Goal: Information Seeking & Learning: Check status

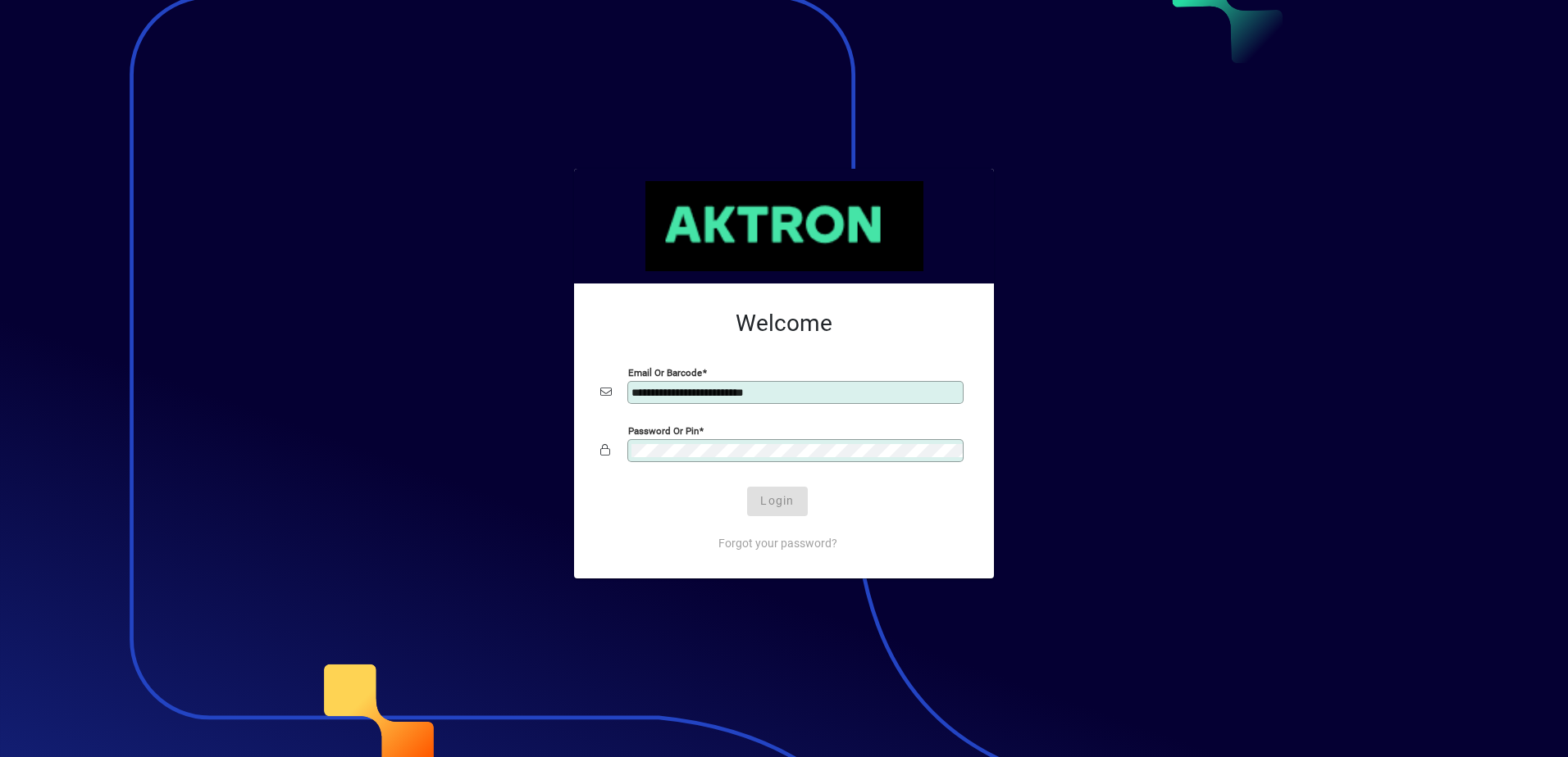
click at [788, 503] on div "Login" at bounding box center [777, 502] width 367 height 29
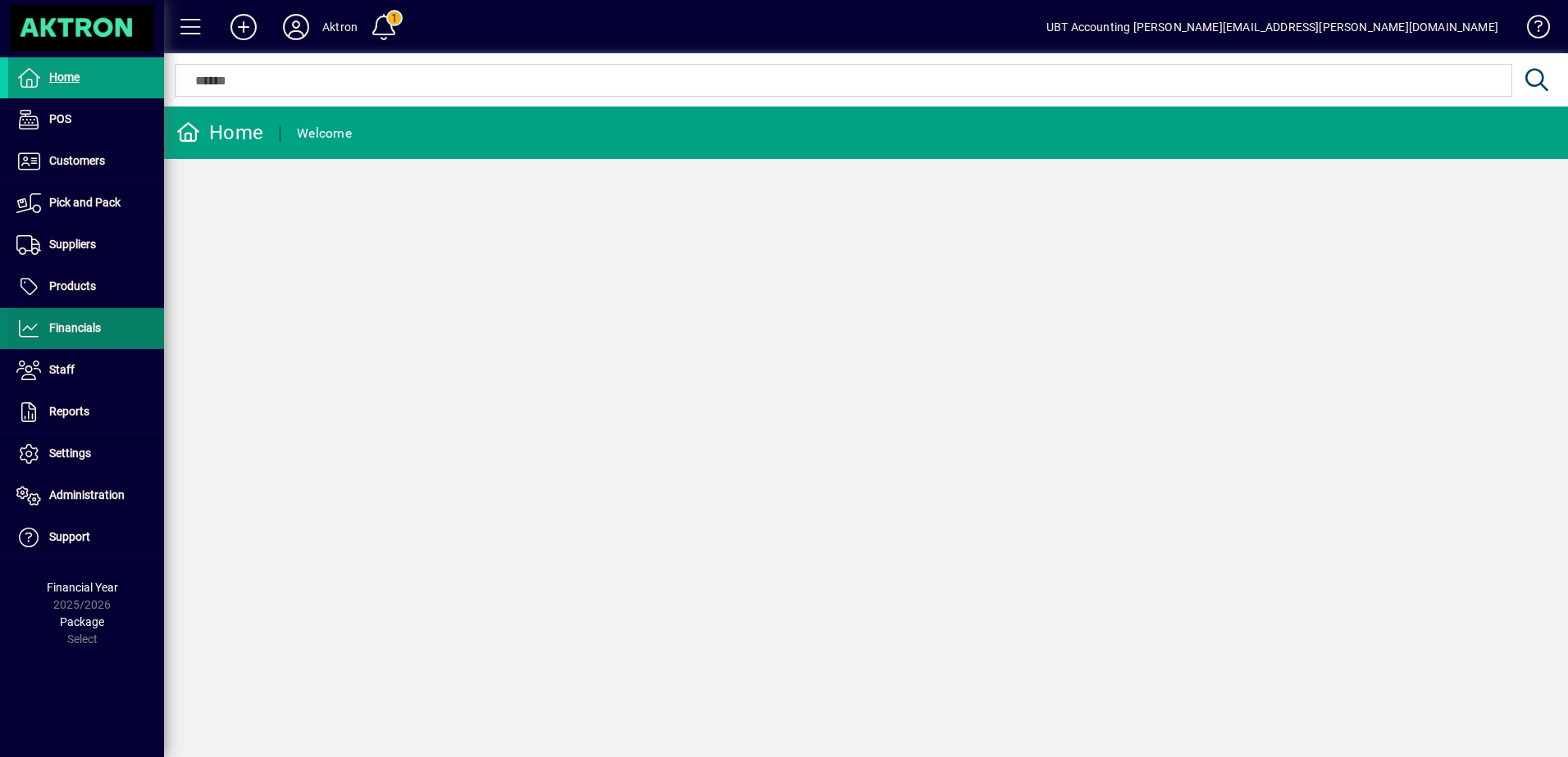
click at [90, 332] on span "Financials" at bounding box center [75, 327] width 52 height 13
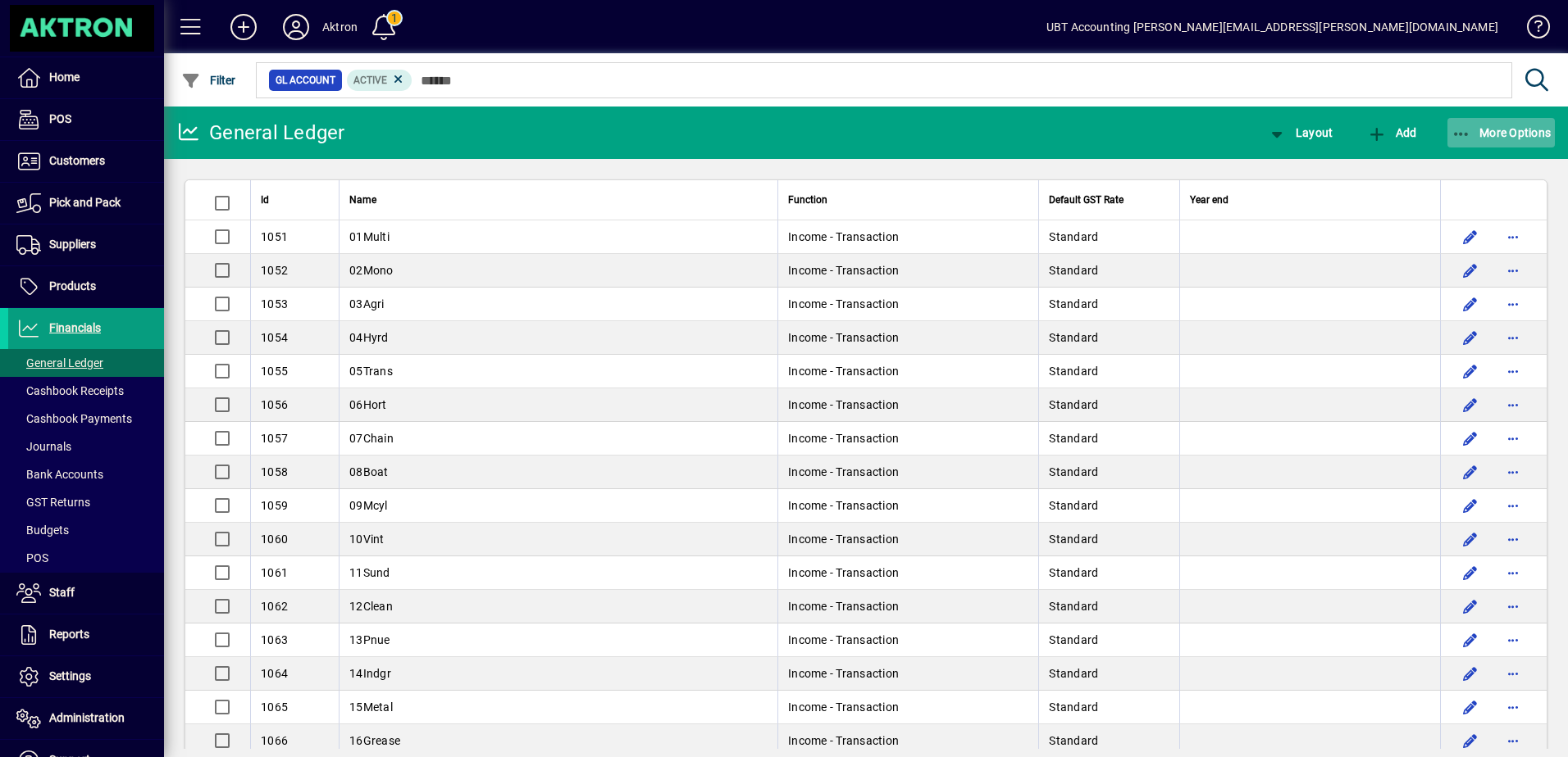
click at [1465, 131] on icon "button" at bounding box center [1461, 134] width 21 height 16
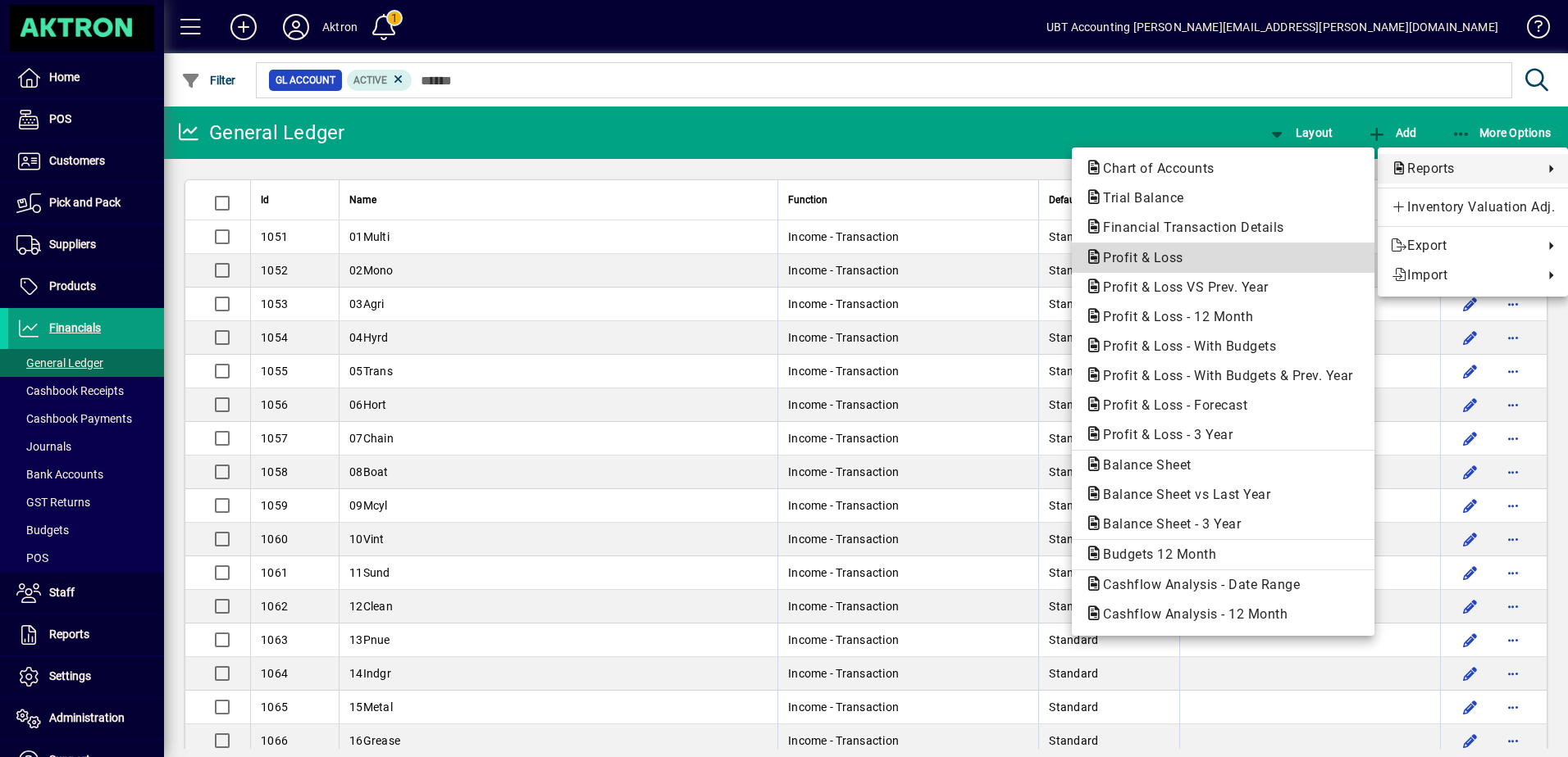
click at [1261, 251] on span "Profit & Loss" at bounding box center [1223, 258] width 276 height 20
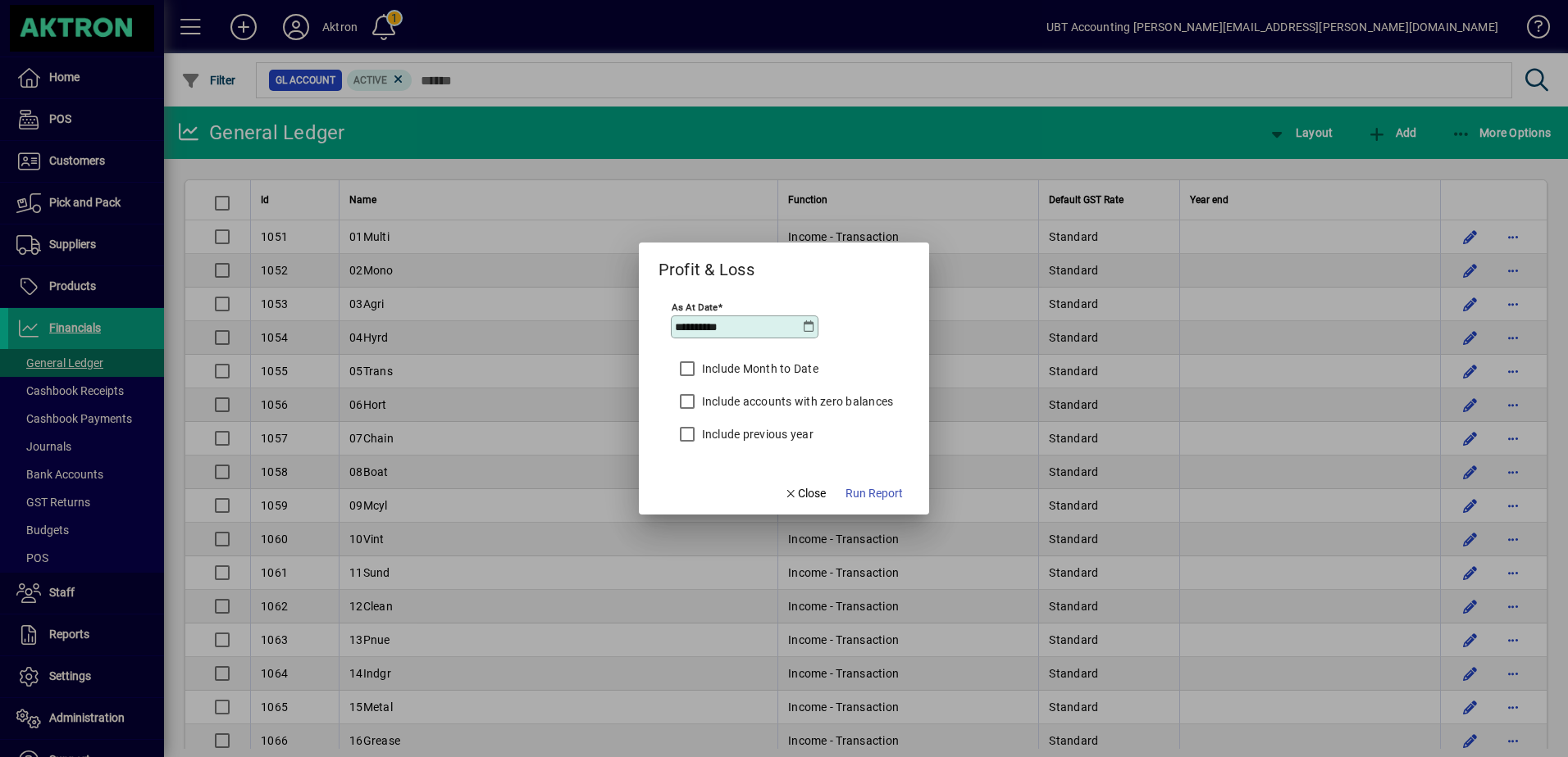
click at [802, 332] on icon at bounding box center [808, 327] width 13 height 13
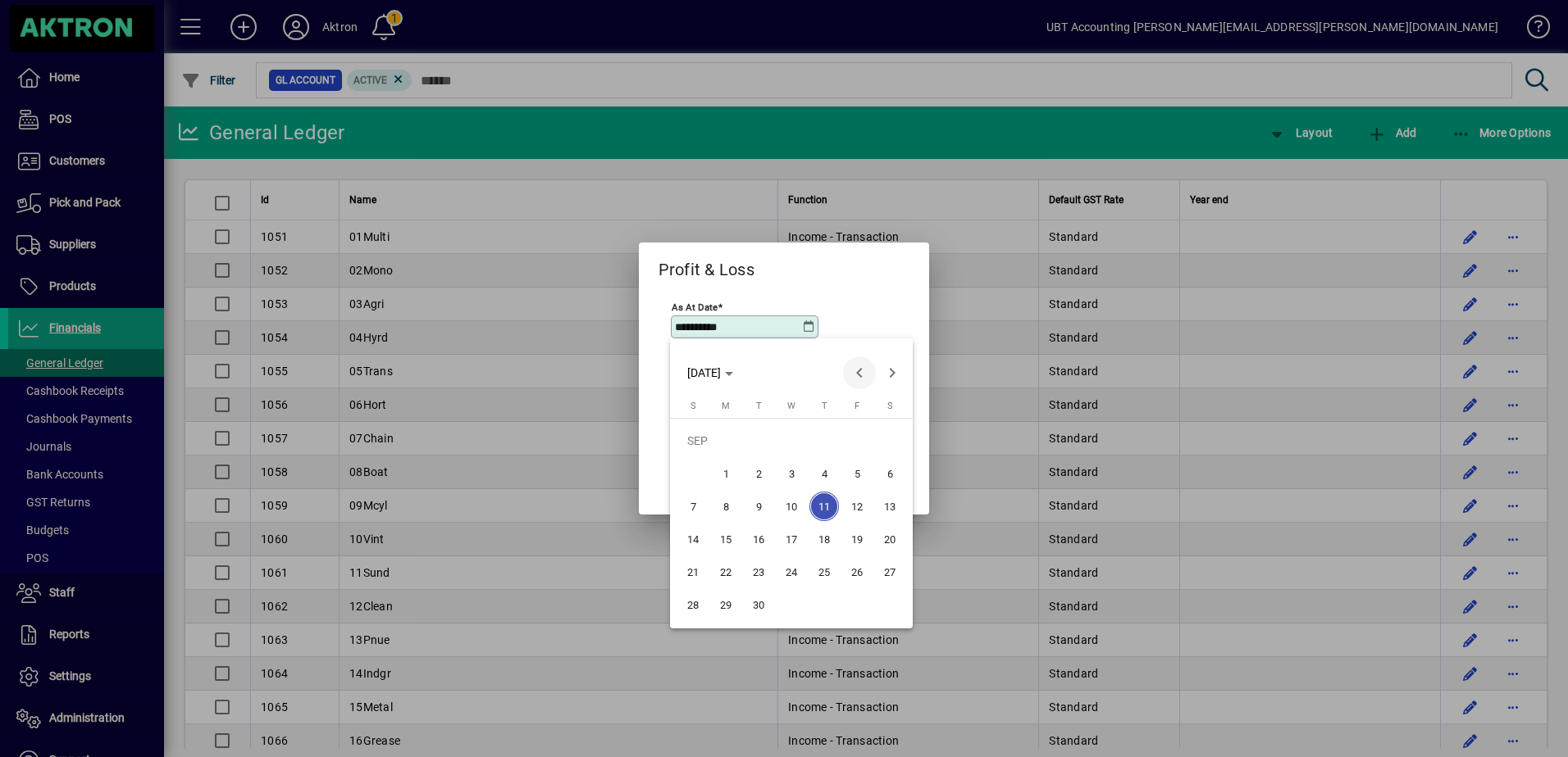
click at [850, 376] on span "Previous month" at bounding box center [859, 372] width 33 height 33
click at [694, 599] on span "31" at bounding box center [693, 605] width 29 height 29
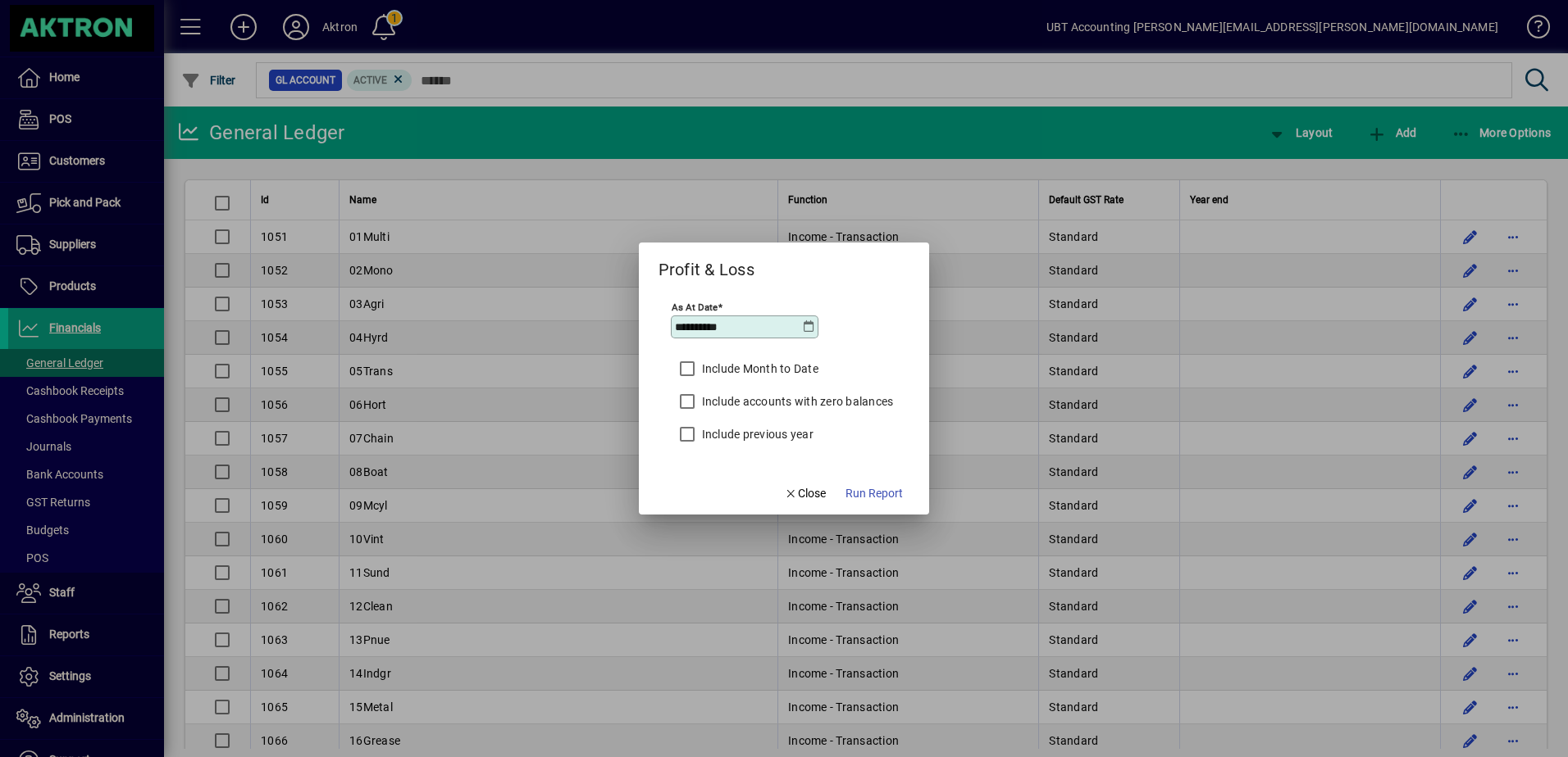
type input "**********"
click at [855, 490] on span "Run Report" at bounding box center [874, 494] width 58 height 17
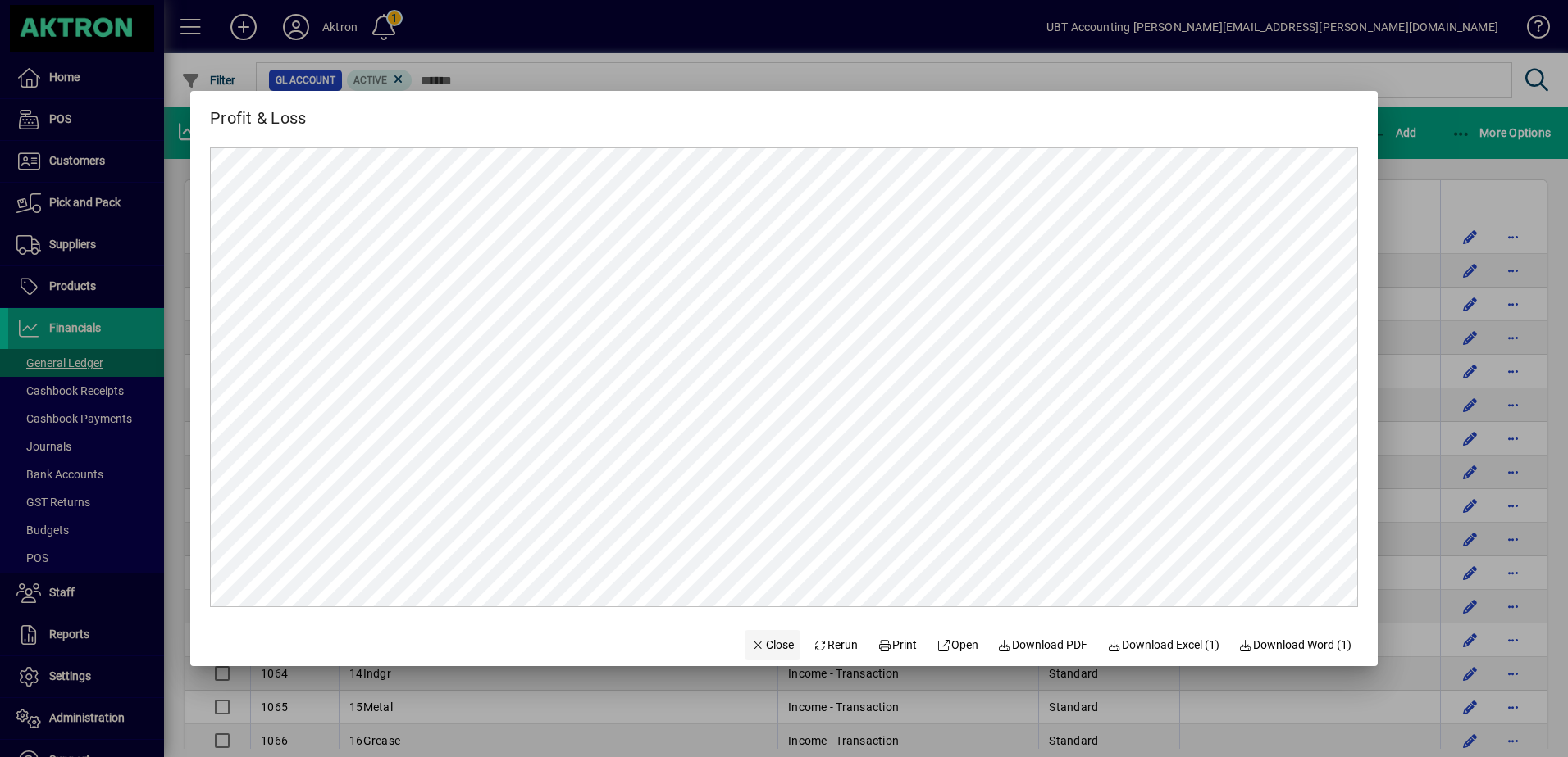
click at [767, 643] on span "Close" at bounding box center [773, 645] width 43 height 17
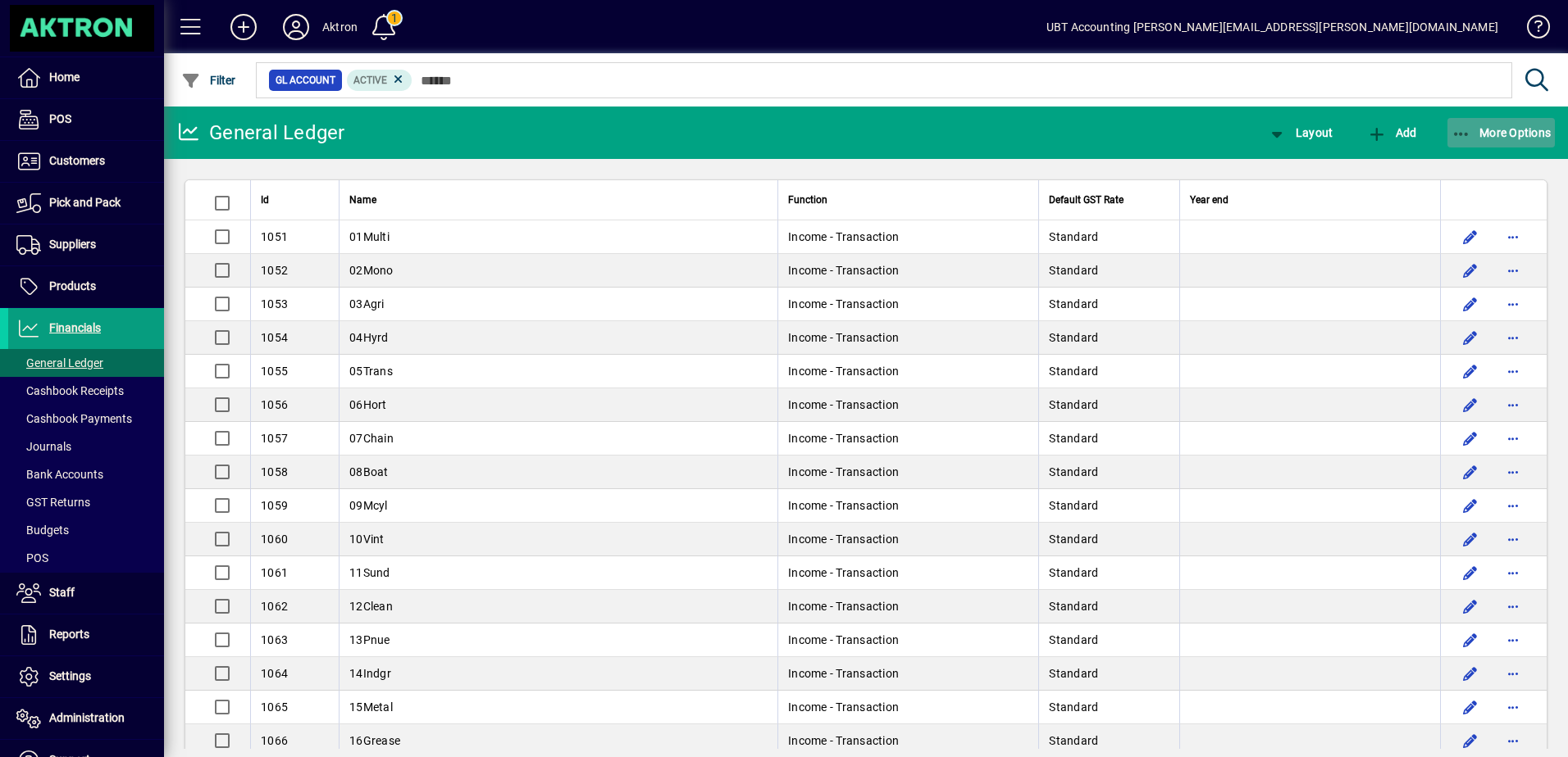
drag, startPoint x: 1460, startPoint y: 130, endPoint x: 1451, endPoint y: 138, distance: 12.0
click at [1460, 131] on icon "button" at bounding box center [1461, 134] width 21 height 16
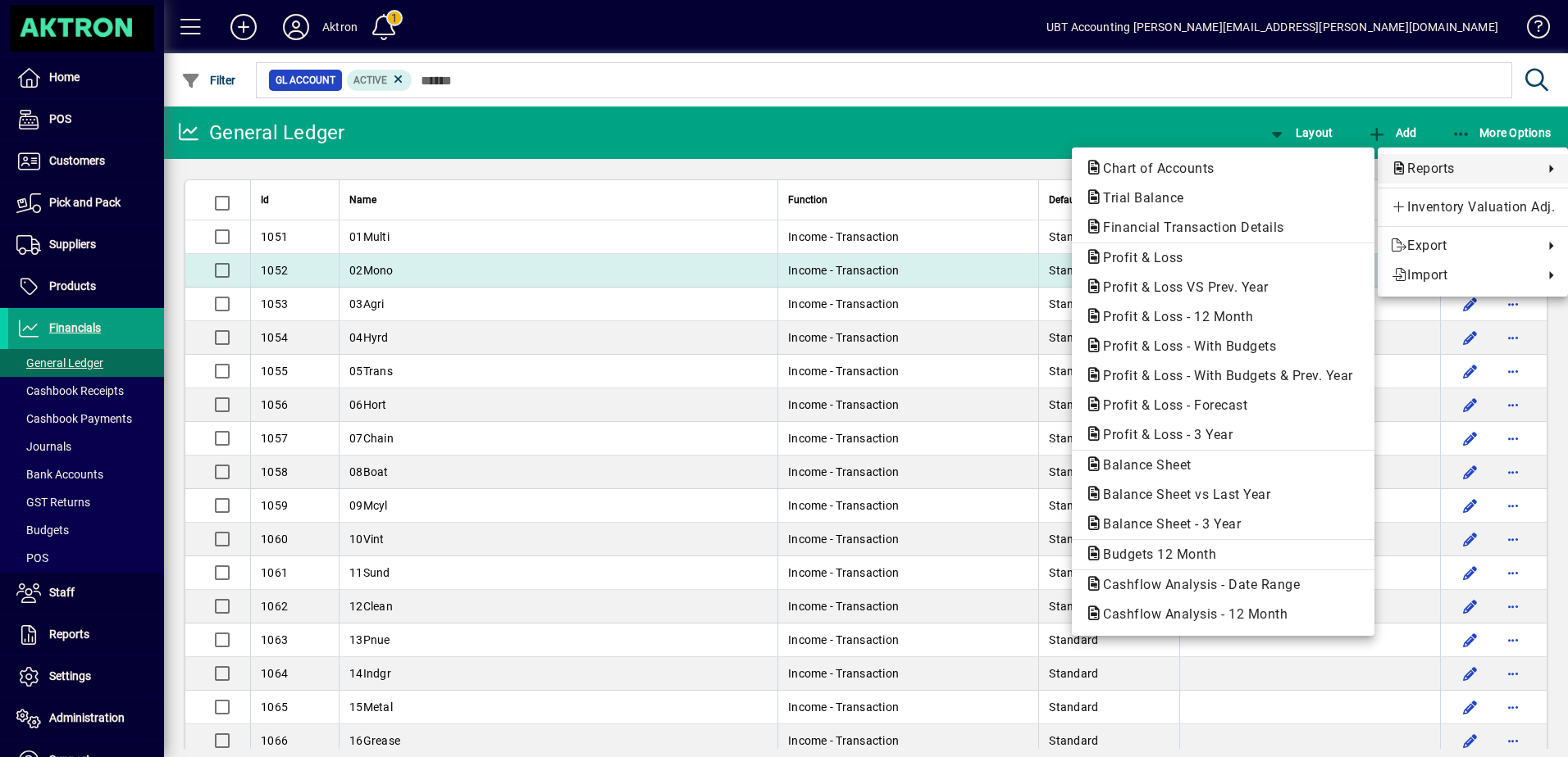
click at [1171, 260] on span "Profit & Loss" at bounding box center [1139, 258] width 107 height 15
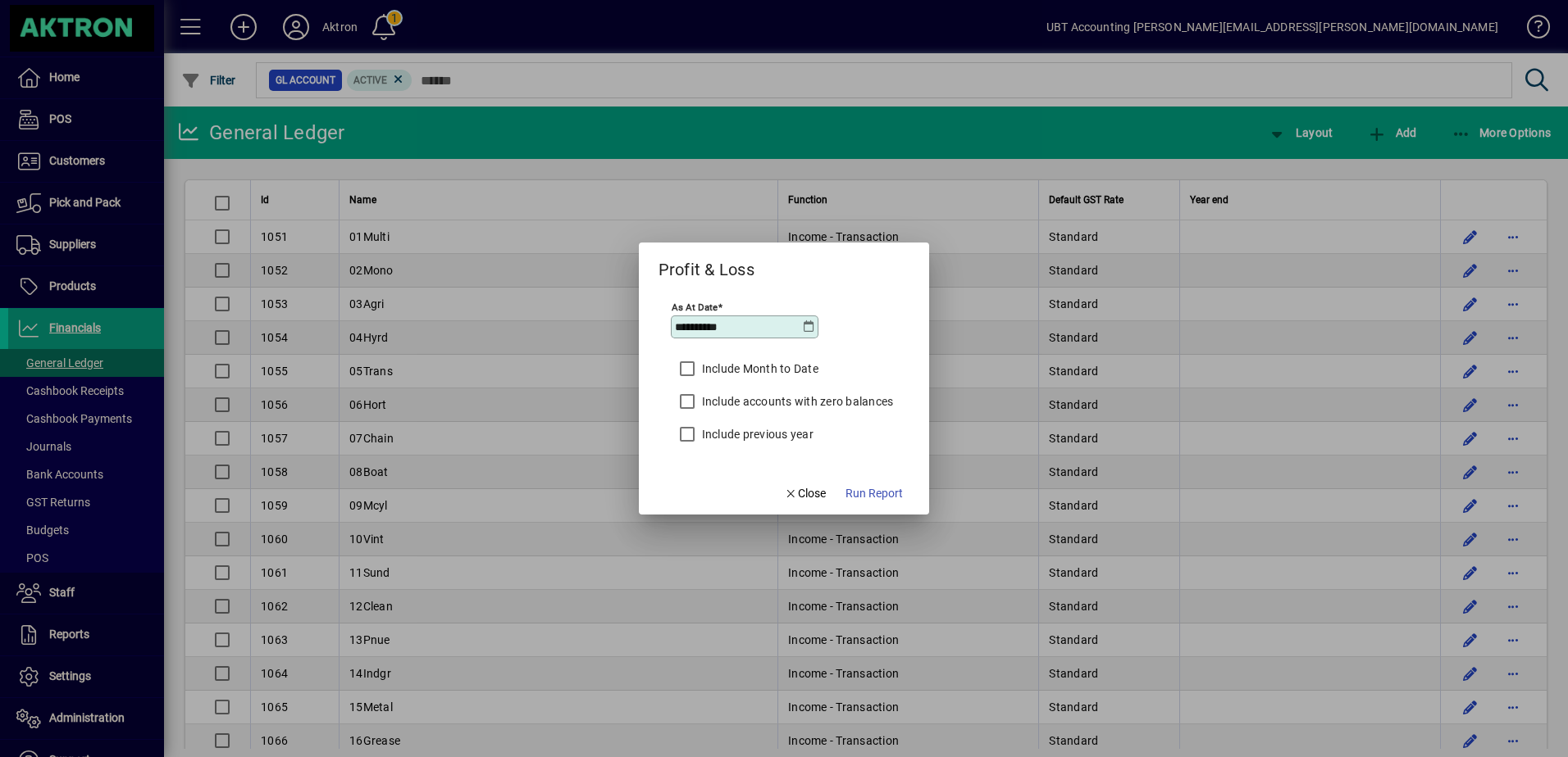
click at [812, 328] on icon at bounding box center [808, 327] width 13 height 13
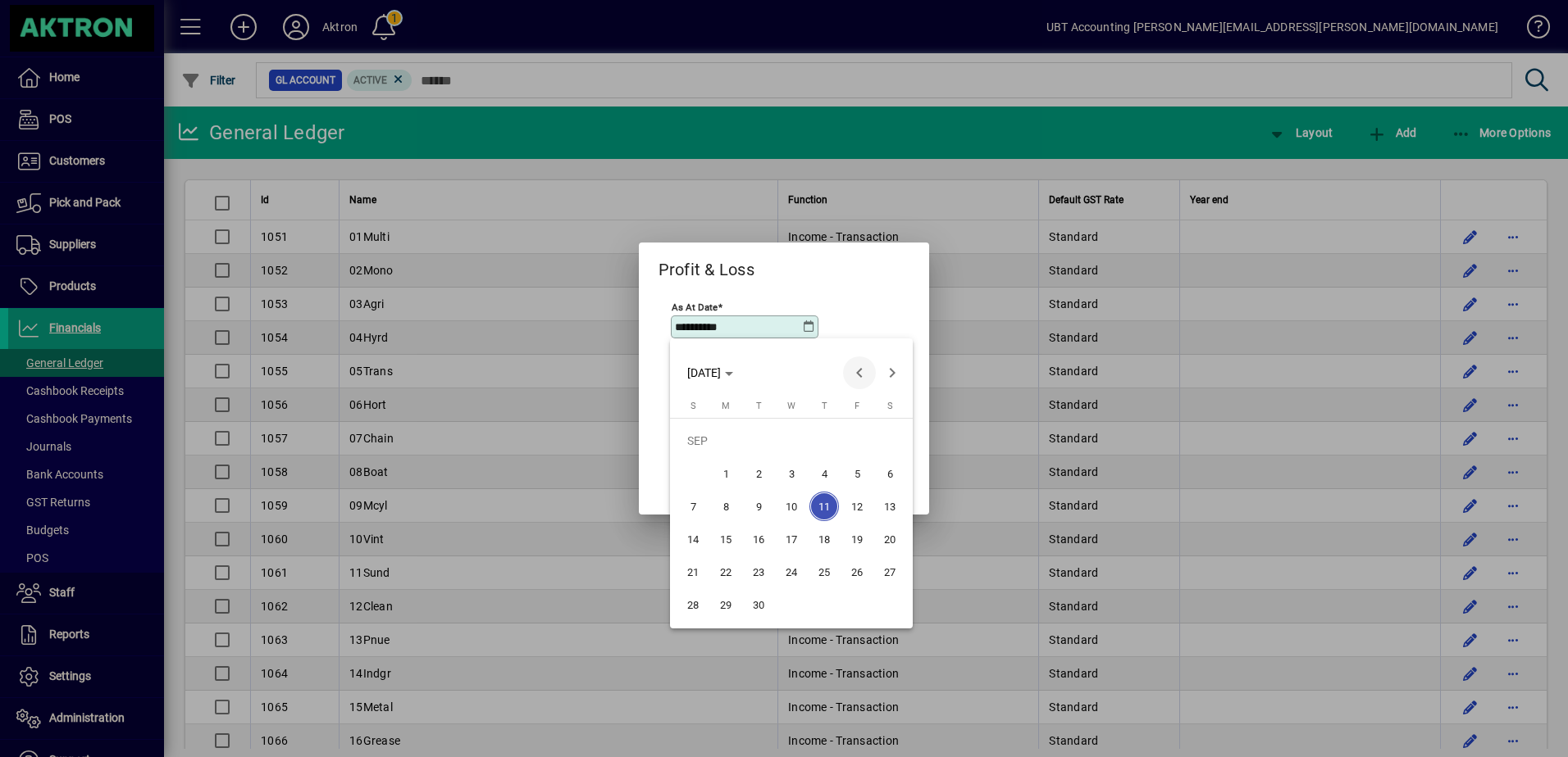
click at [856, 366] on span "Previous month" at bounding box center [859, 372] width 33 height 33
drag, startPoint x: 682, startPoint y: 600, endPoint x: 691, endPoint y: 599, distance: 9.1
click at [682, 601] on span "31" at bounding box center [693, 605] width 29 height 29
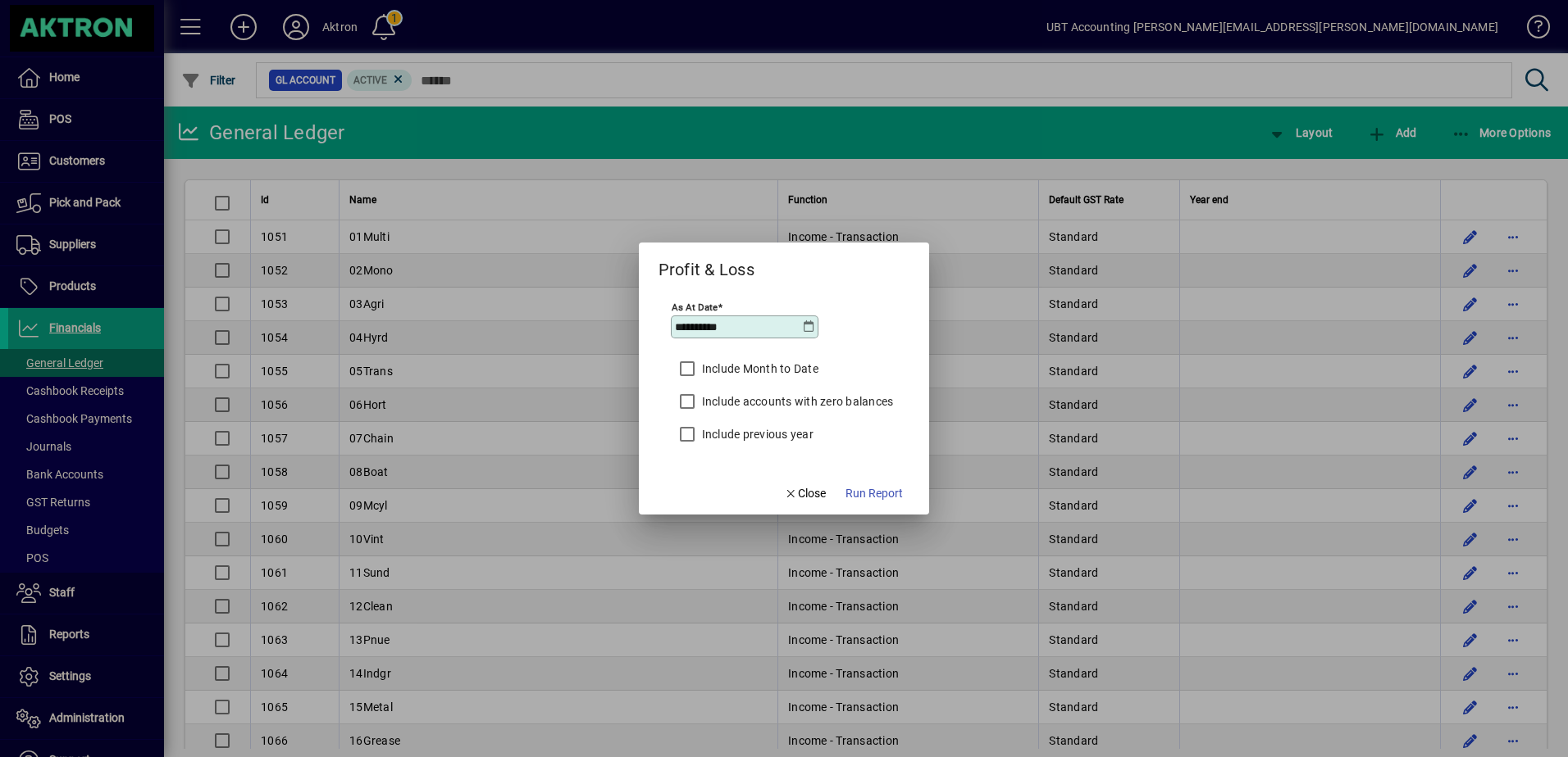
type input "**********"
click at [869, 489] on span "Run Report" at bounding box center [874, 494] width 58 height 17
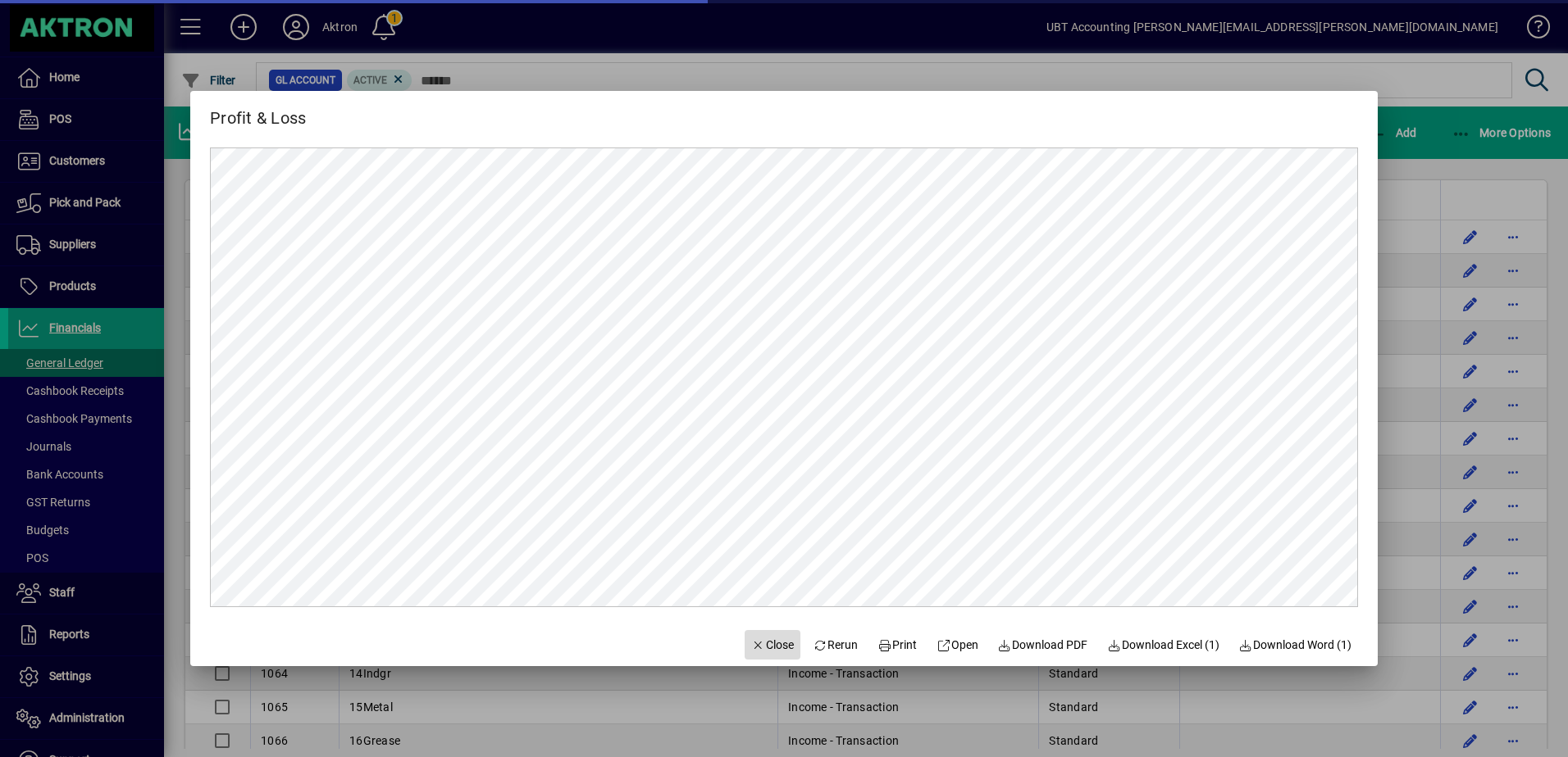
click at [751, 641] on icon "button" at bounding box center [758, 645] width 15 height 11
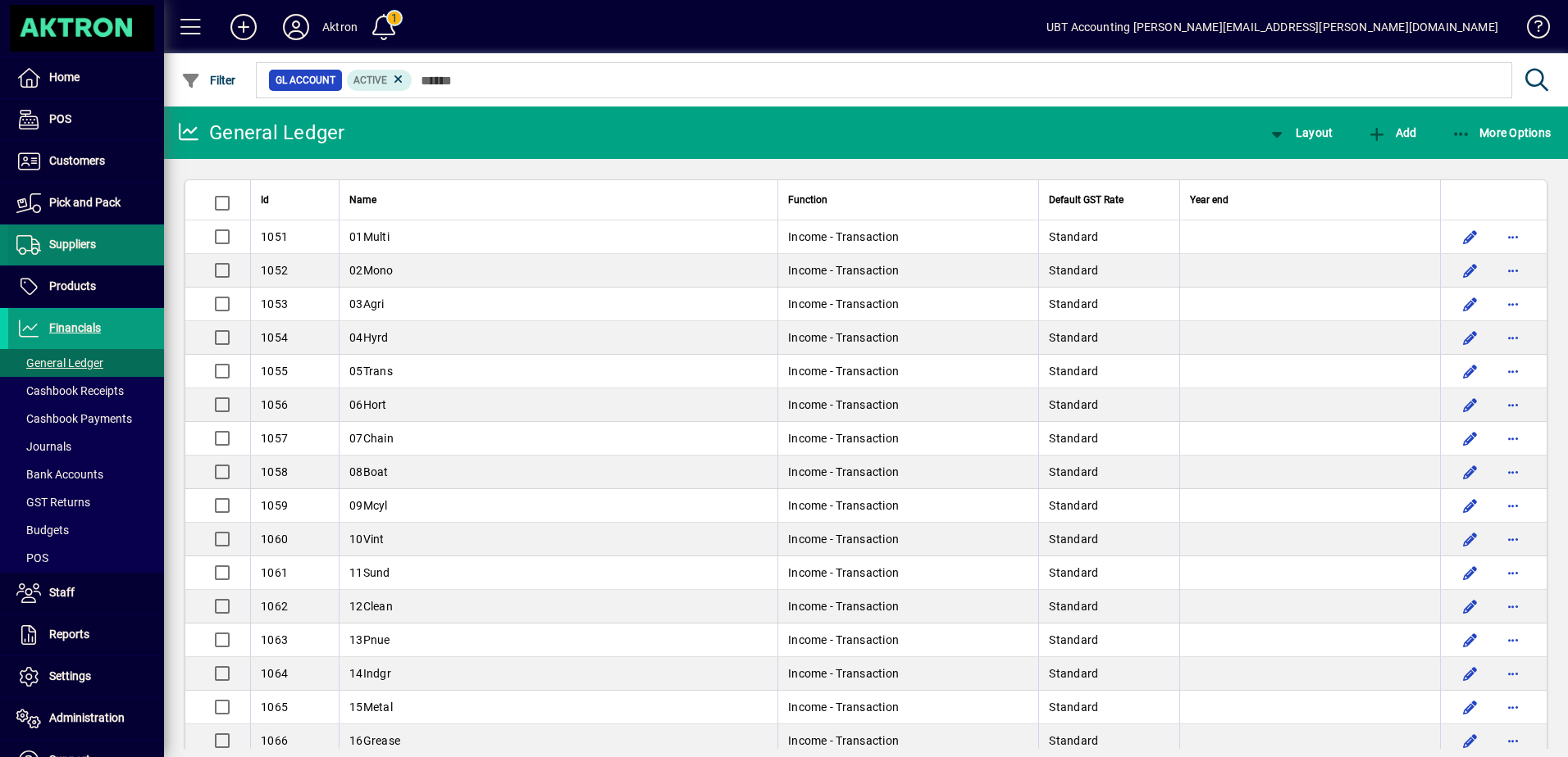
click at [71, 251] on span "Suppliers" at bounding box center [72, 243] width 46 height 13
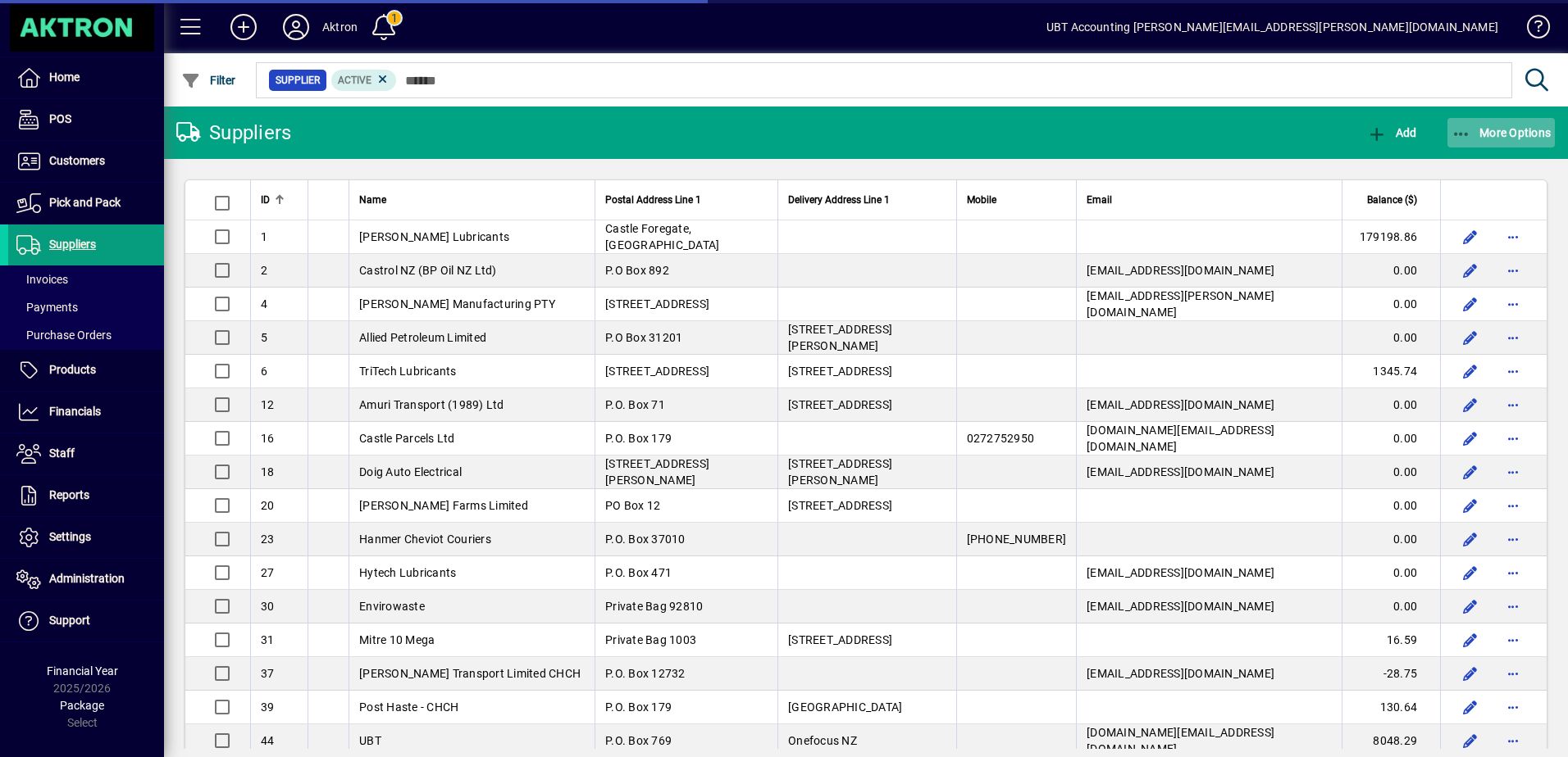
click at [1459, 134] on icon "button" at bounding box center [1461, 134] width 21 height 16
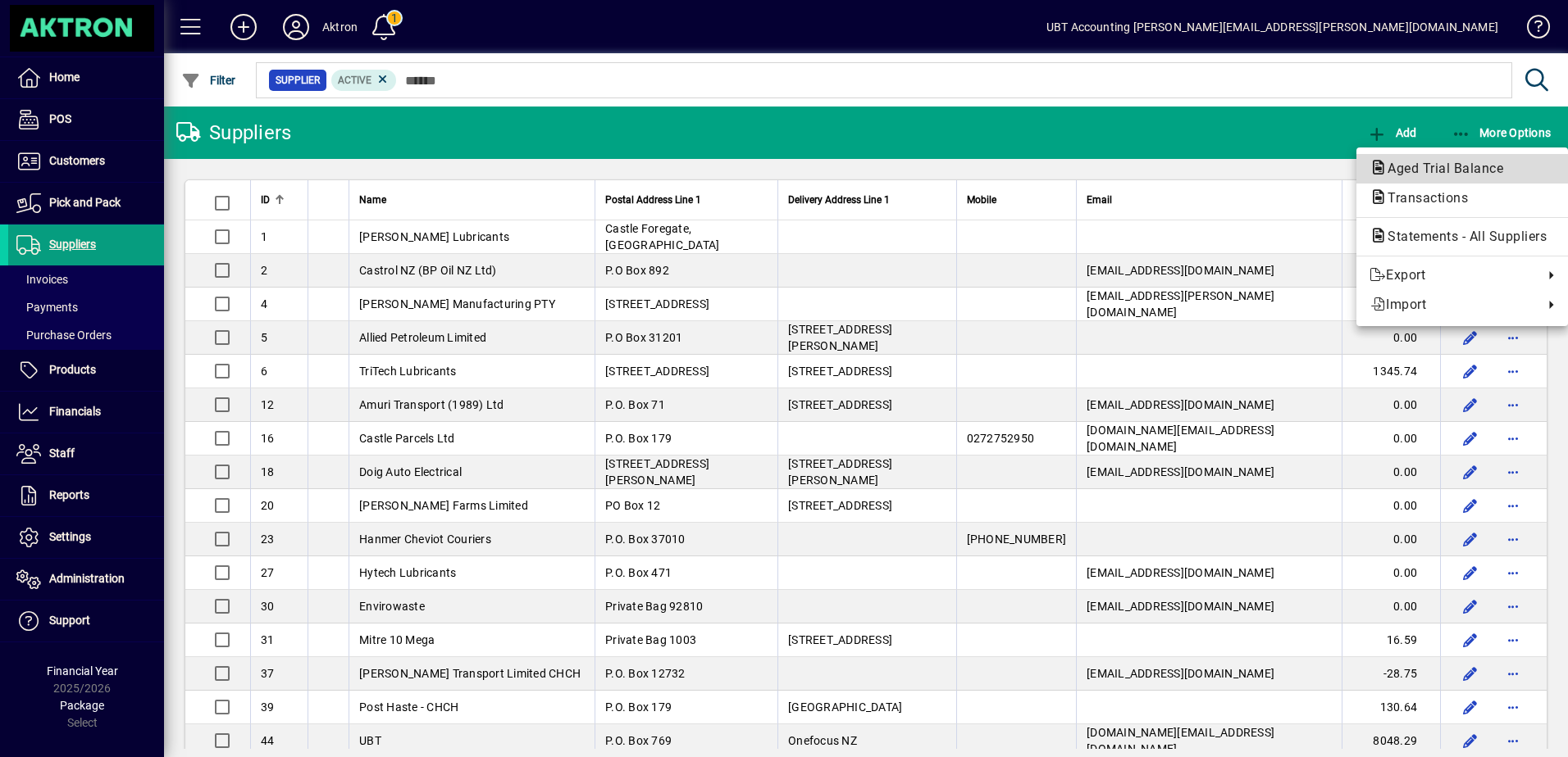
click at [1426, 165] on span "Aged Trial Balance" at bounding box center [1440, 169] width 142 height 15
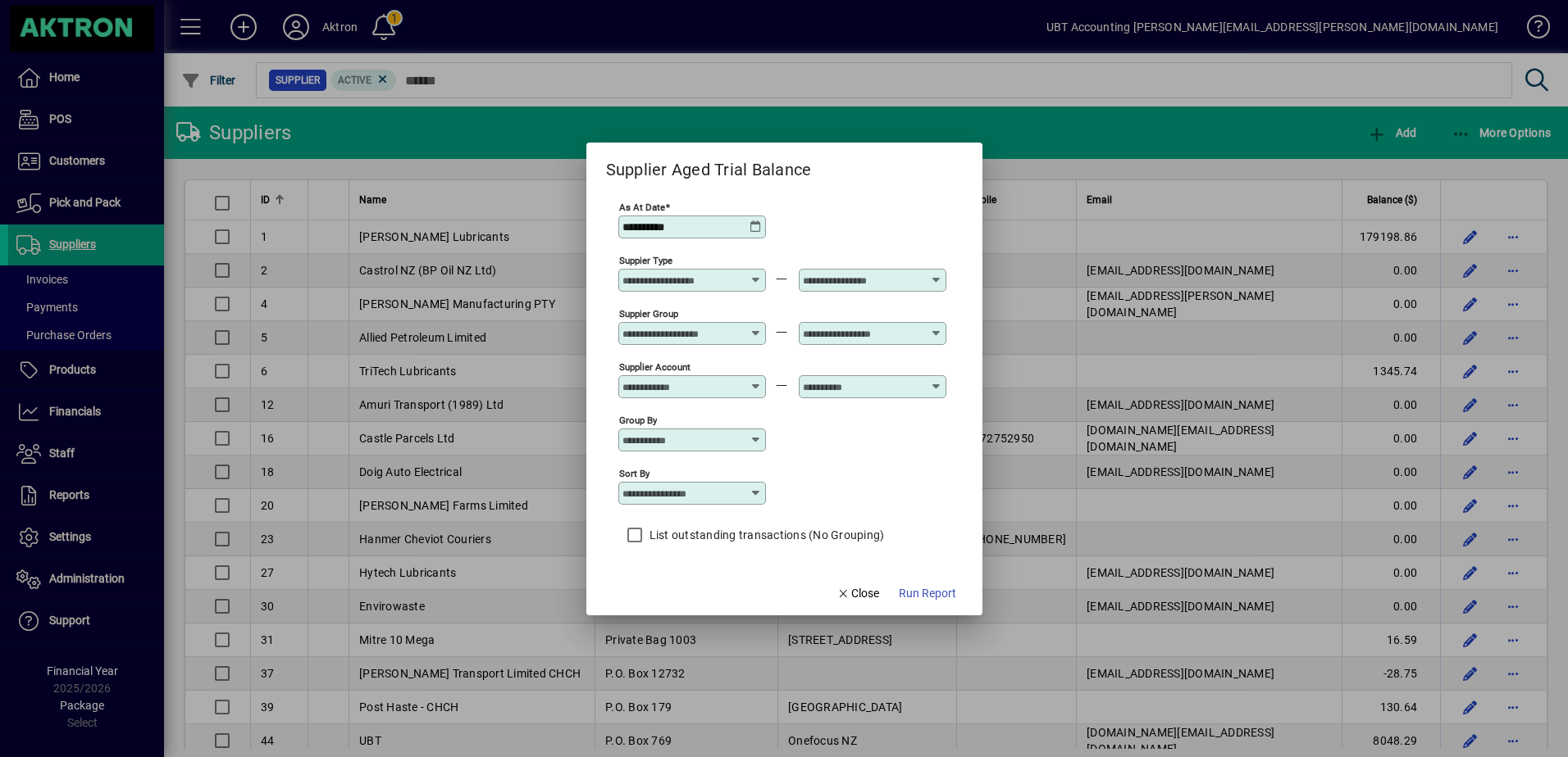
click at [757, 231] on icon at bounding box center [756, 226] width 13 height 13
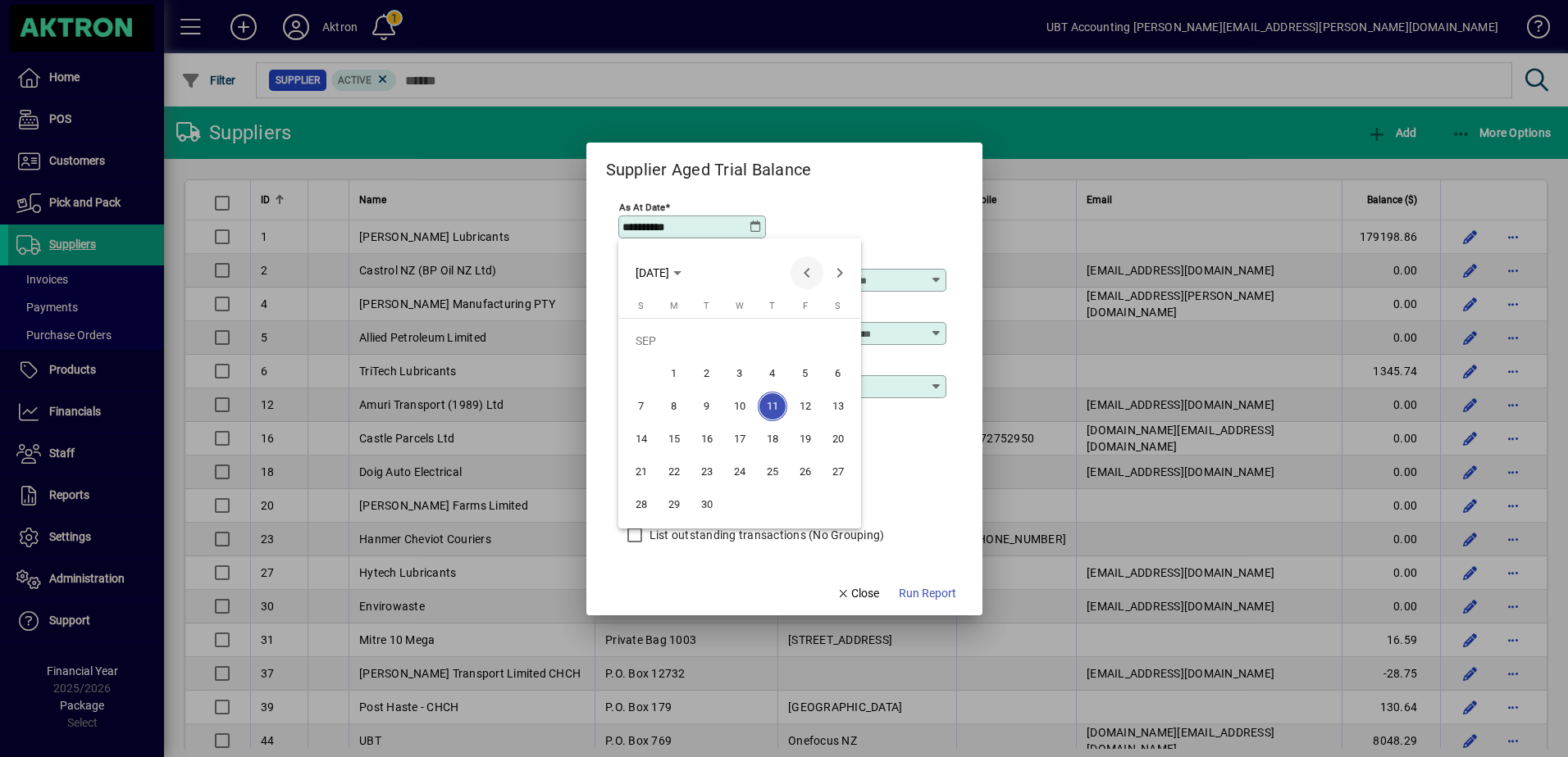
click at [801, 269] on span "Previous month" at bounding box center [806, 273] width 33 height 33
click at [646, 502] on span "31" at bounding box center [641, 505] width 29 height 29
type input "**********"
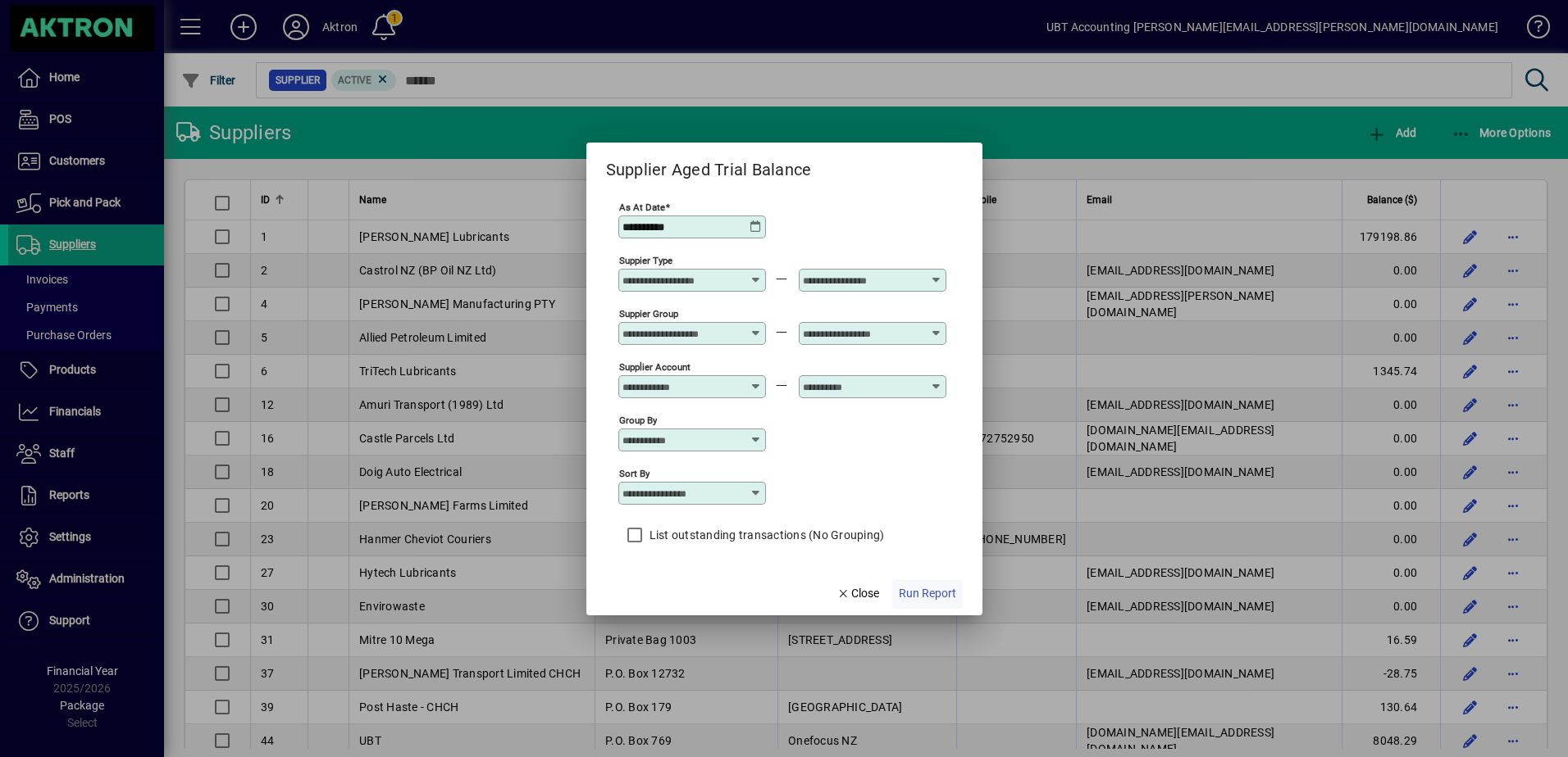
click at [913, 582] on span "button" at bounding box center [928, 594] width 71 height 40
